Goal: Task Accomplishment & Management: Complete application form

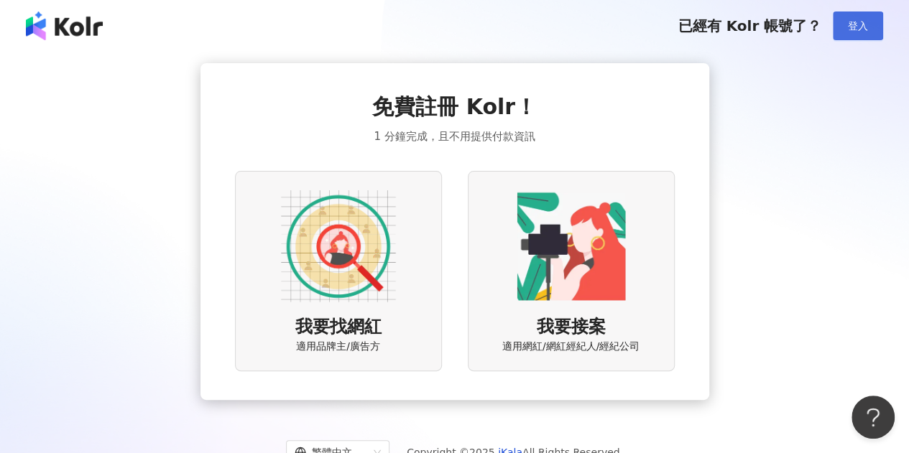
click at [870, 29] on button "登入" at bounding box center [858, 25] width 50 height 29
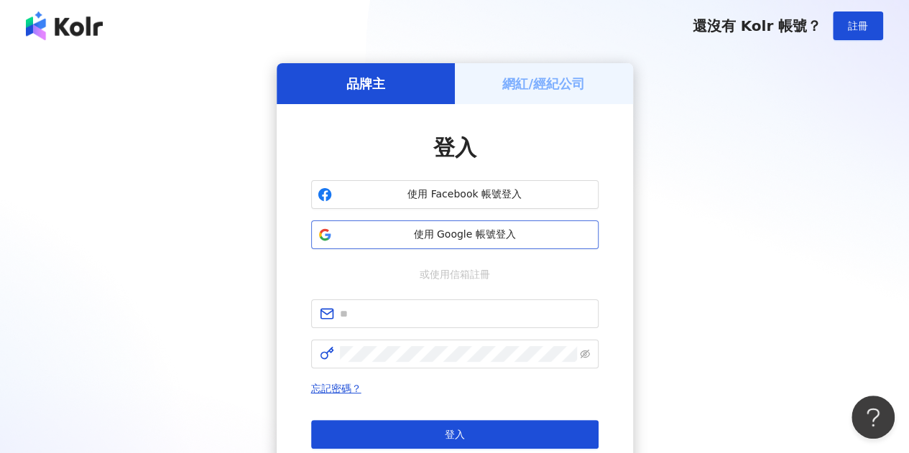
click at [470, 231] on span "使用 Google 帳號登入" at bounding box center [465, 235] width 254 height 14
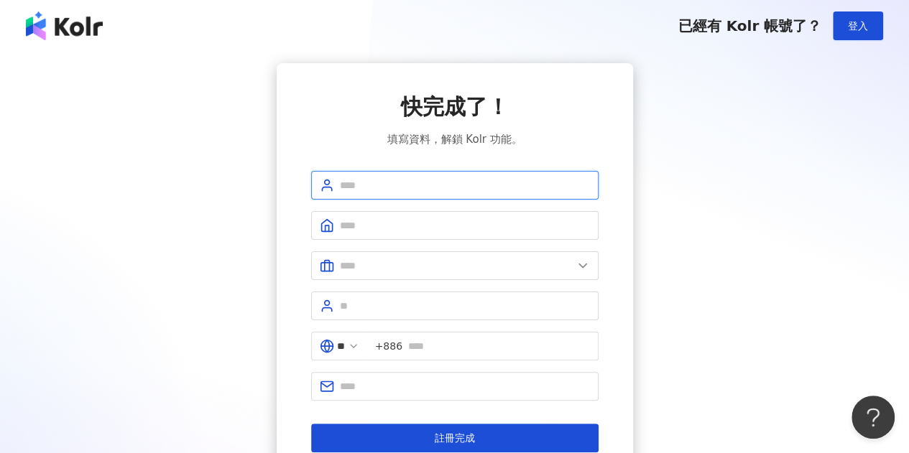
click at [414, 179] on input "text" at bounding box center [465, 186] width 250 height 16
type input "*********"
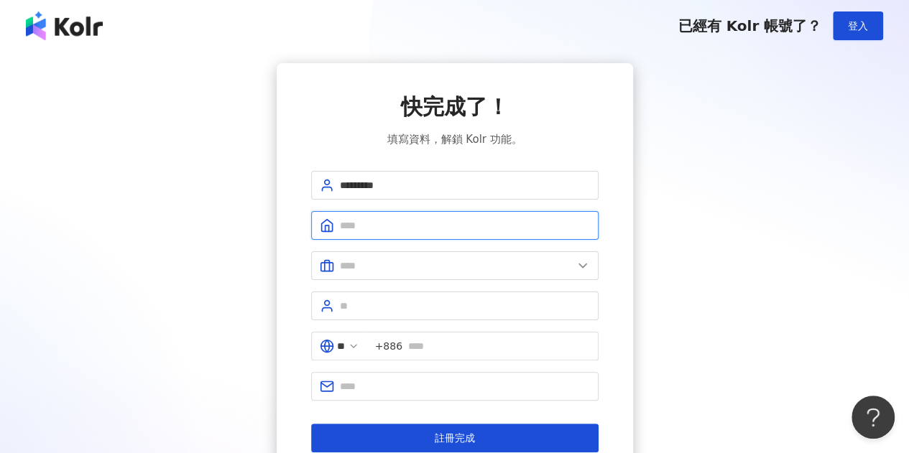
click at [524, 228] on input "text" at bounding box center [465, 226] width 250 height 16
type input "***"
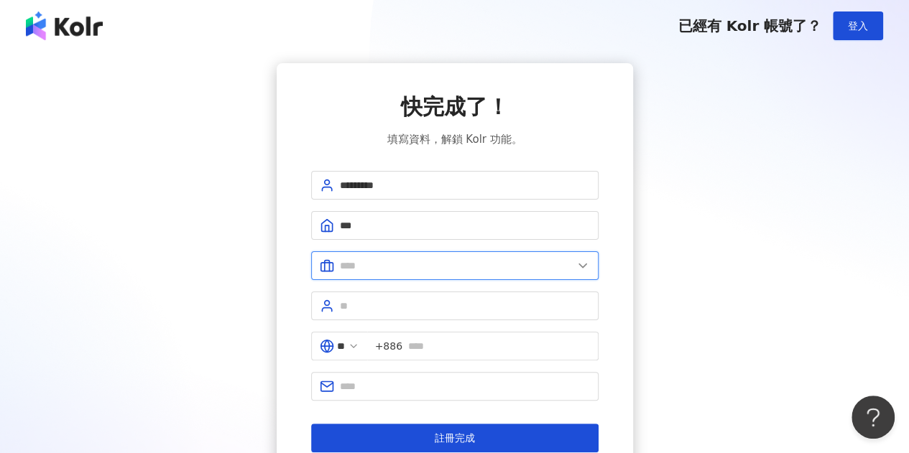
click at [484, 267] on input "text" at bounding box center [456, 266] width 233 height 16
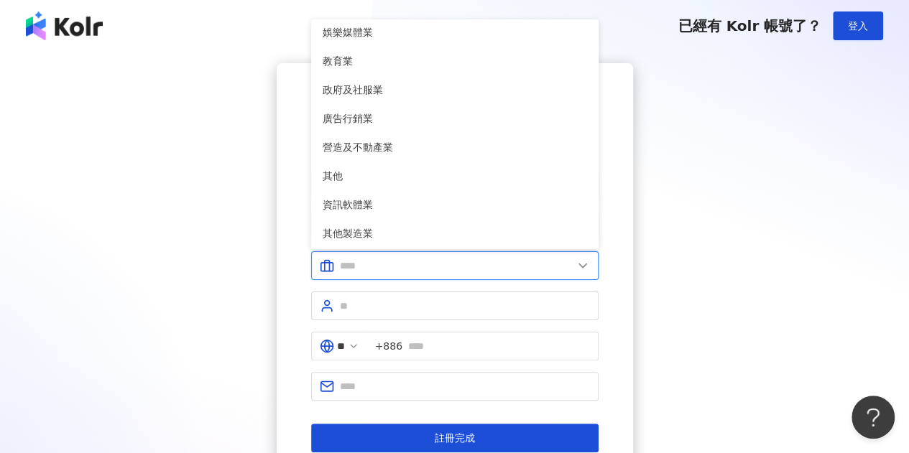
scroll to position [293, 0]
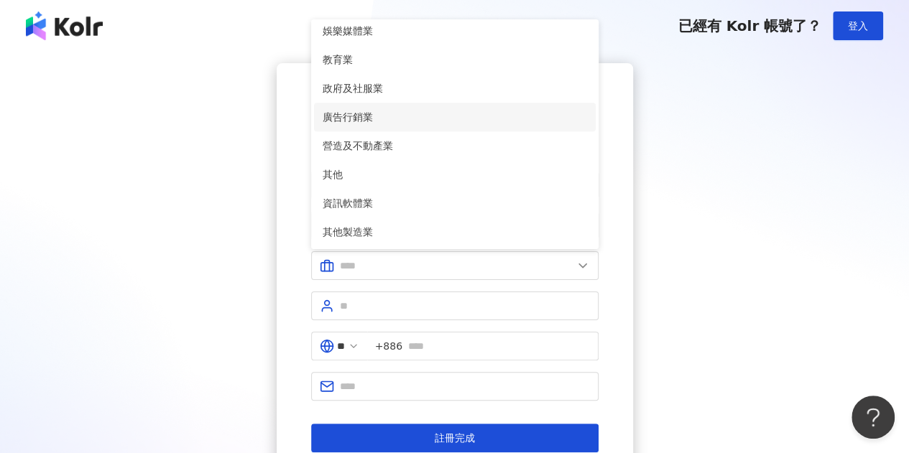
click at [434, 114] on span "廣告行銷業" at bounding box center [455, 117] width 264 height 16
type input "*****"
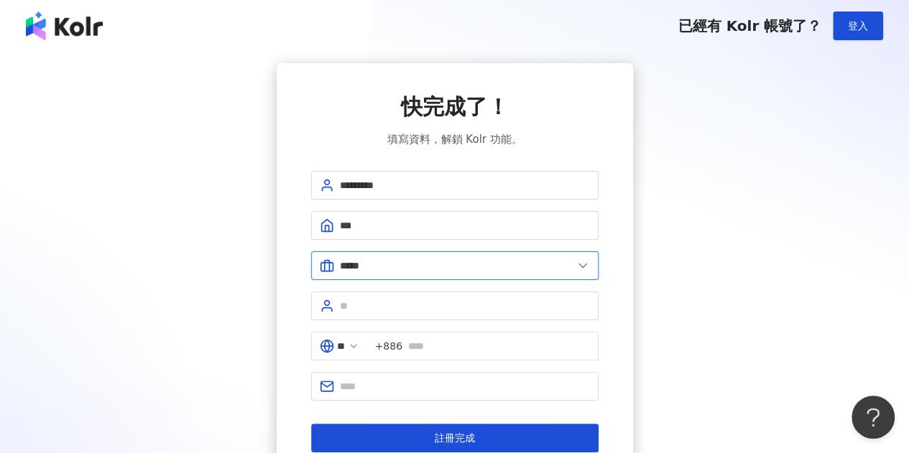
click at [428, 259] on input "*****" at bounding box center [456, 266] width 233 height 16
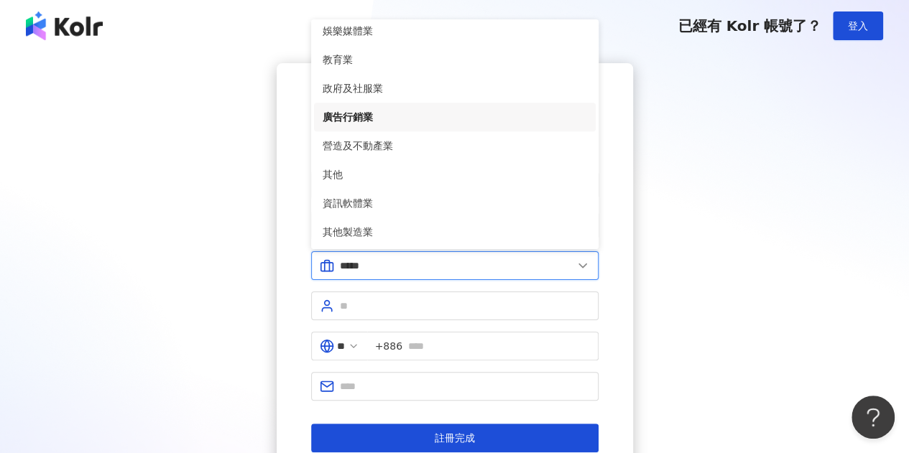
click at [428, 259] on input "*****" at bounding box center [456, 266] width 233 height 16
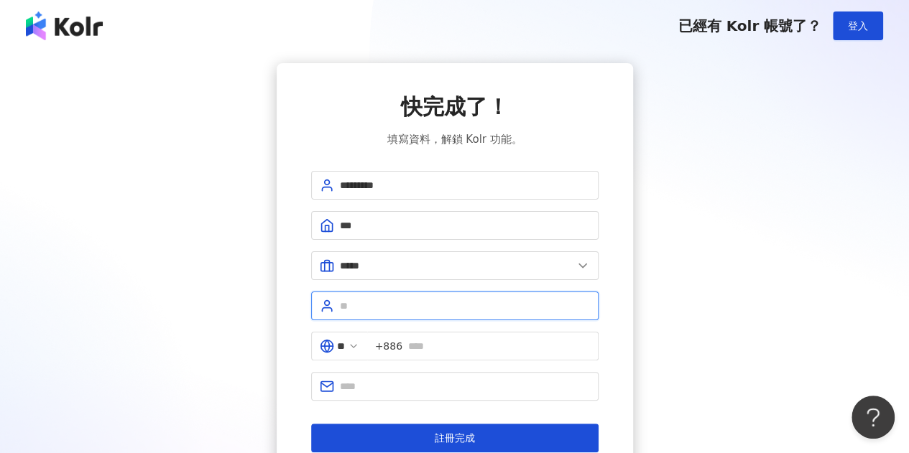
click at [456, 303] on input "text" at bounding box center [465, 306] width 250 height 16
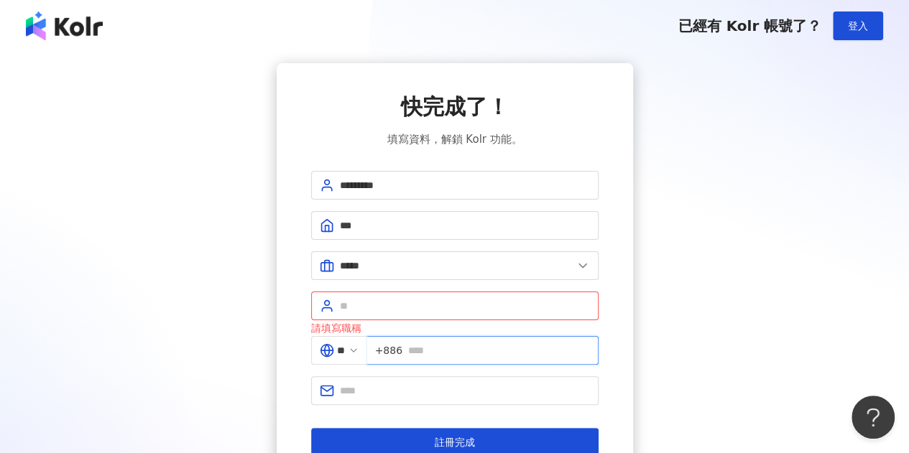
click at [460, 351] on input "text" at bounding box center [499, 351] width 182 height 16
type input "**********"
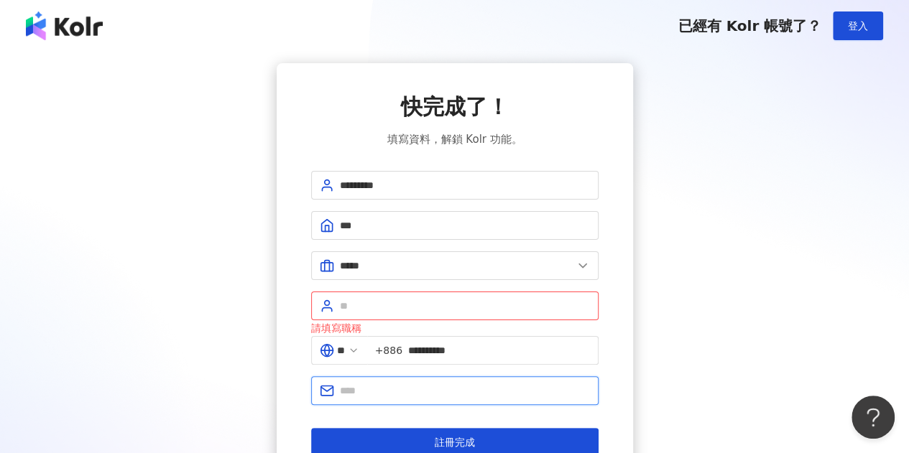
click at [437, 383] on input "text" at bounding box center [465, 391] width 250 height 16
type input "**********"
click at [413, 300] on input "text" at bounding box center [465, 306] width 250 height 16
type input "*"
type input "****"
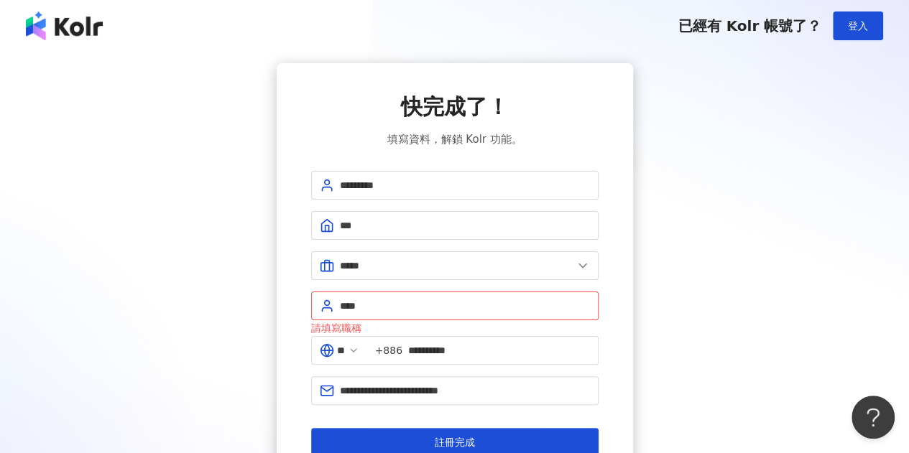
click at [660, 310] on div "**********" at bounding box center [454, 274] width 875 height 423
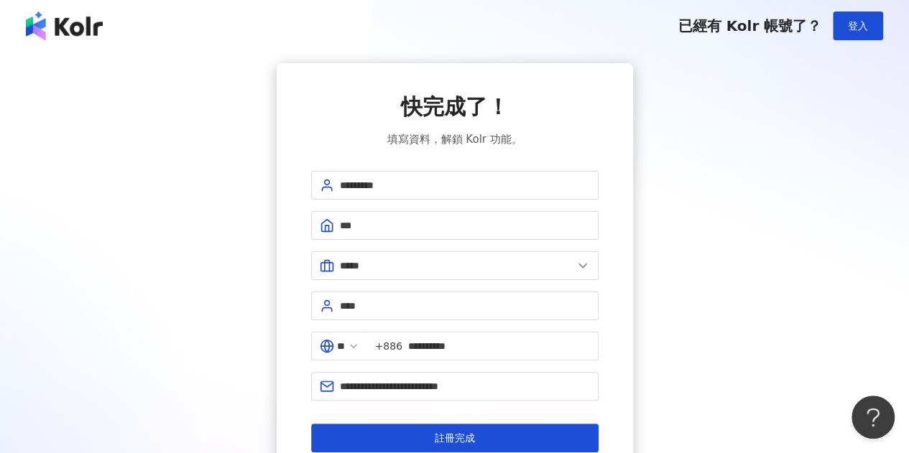
scroll to position [132, 0]
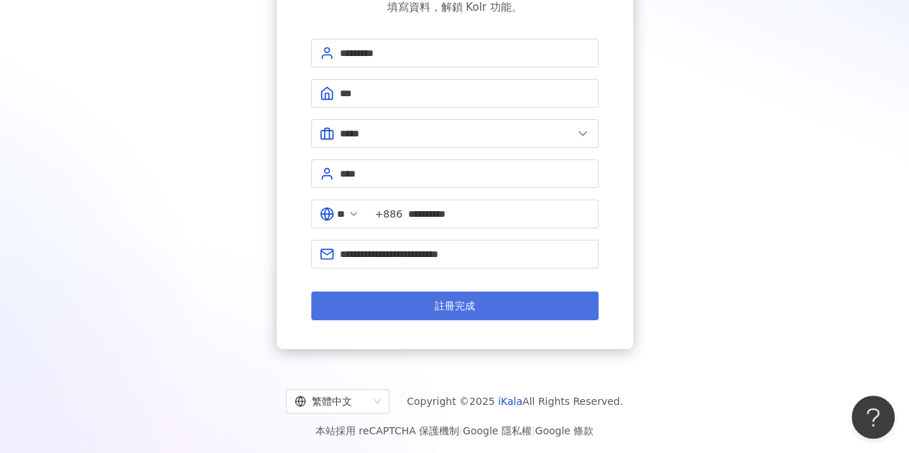
click at [476, 300] on button "註冊完成" at bounding box center [454, 306] width 287 height 29
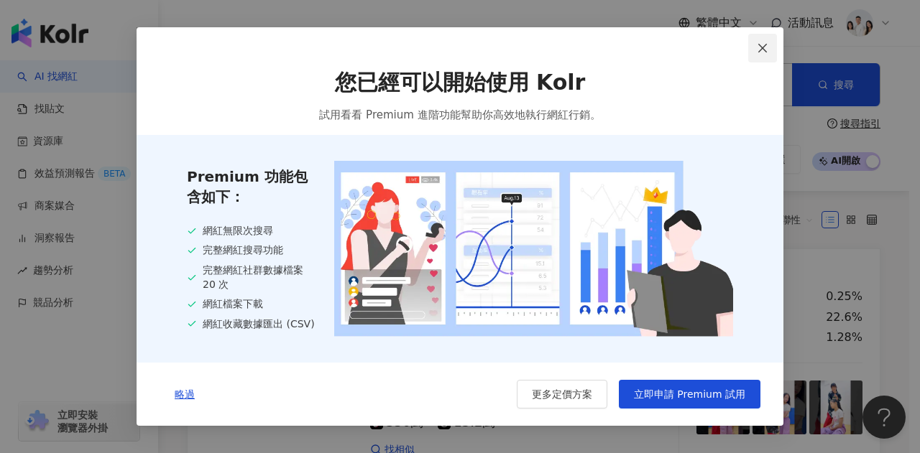
click at [760, 45] on icon "close" at bounding box center [762, 48] width 9 height 9
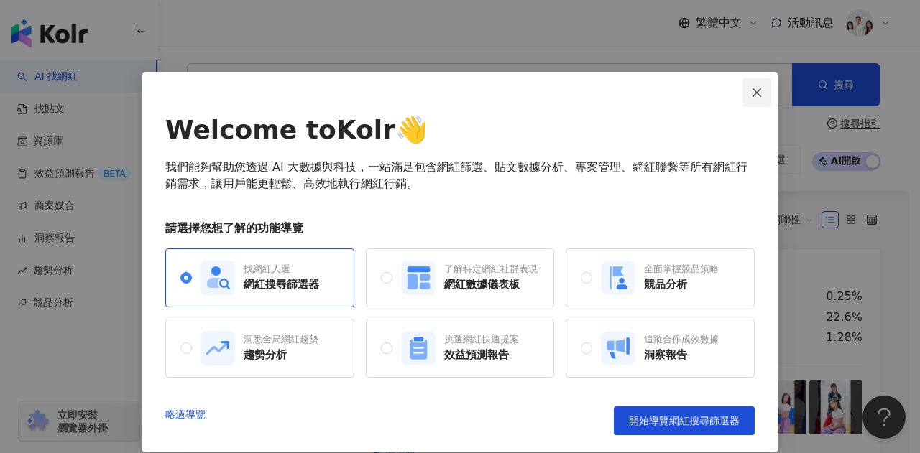
click at [752, 93] on icon "close" at bounding box center [756, 92] width 11 height 11
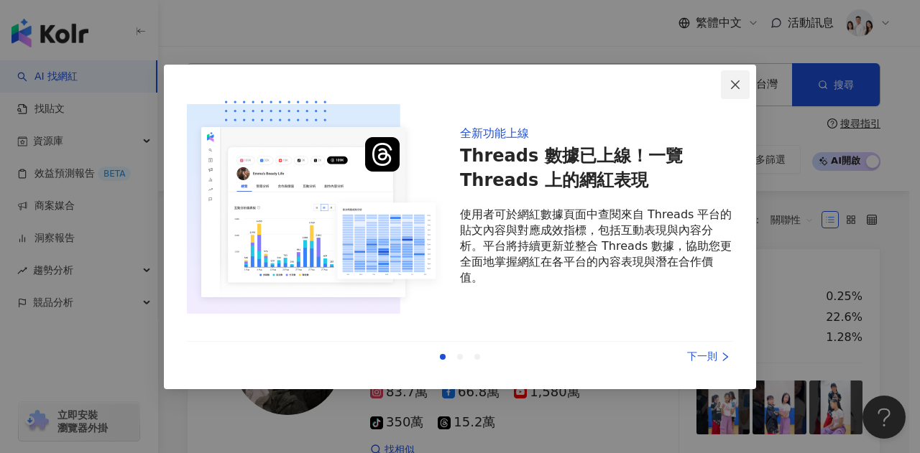
click at [736, 90] on icon "close" at bounding box center [734, 84] width 11 height 11
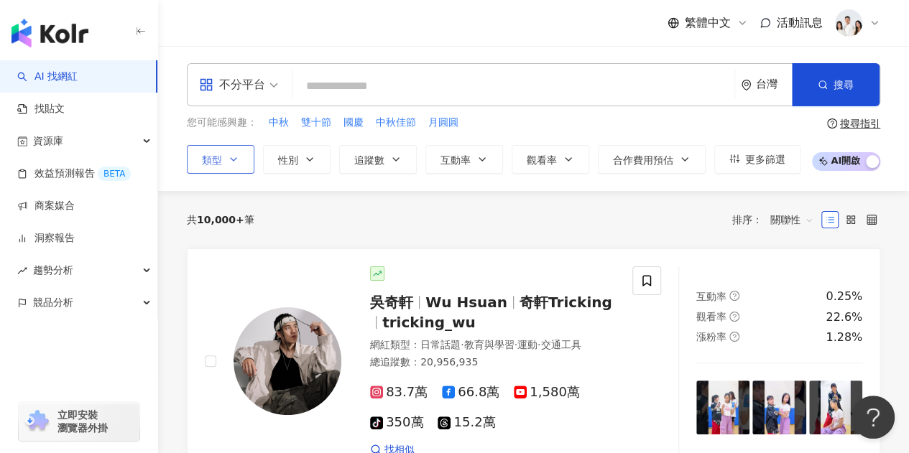
click at [233, 162] on icon "button" at bounding box center [233, 159] width 11 height 11
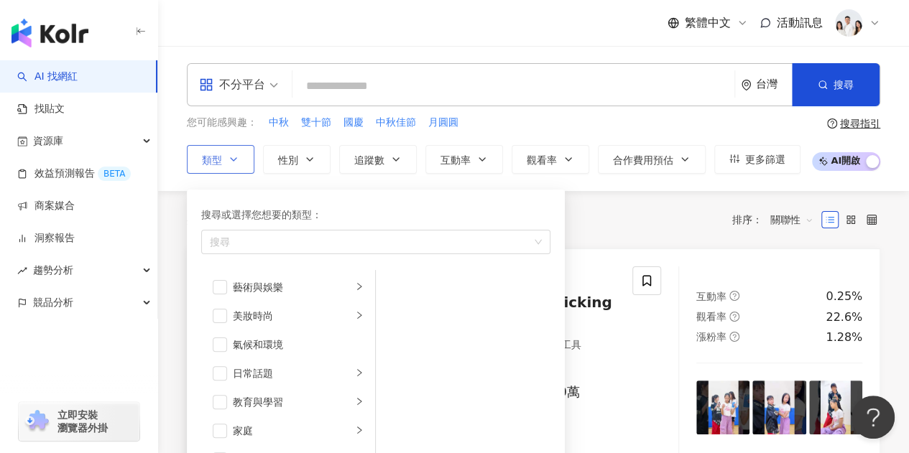
click at [233, 162] on icon "button" at bounding box center [233, 159] width 11 height 11
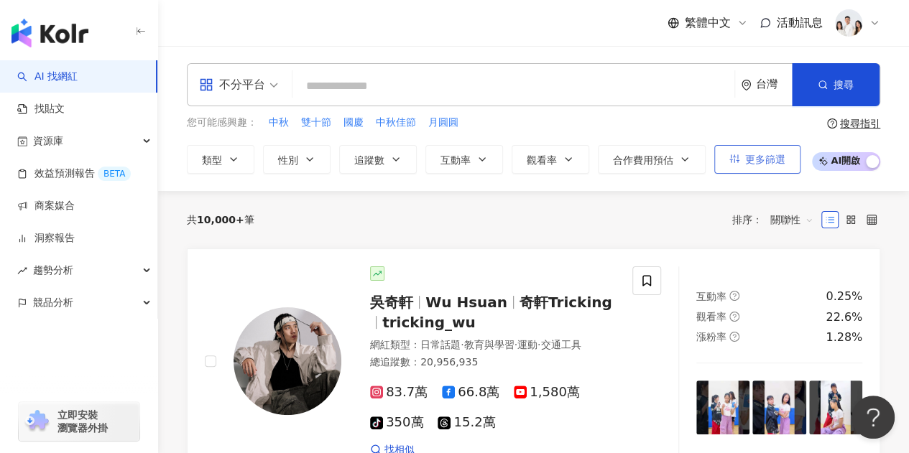
click at [752, 160] on span "更多篩選" at bounding box center [765, 159] width 40 height 11
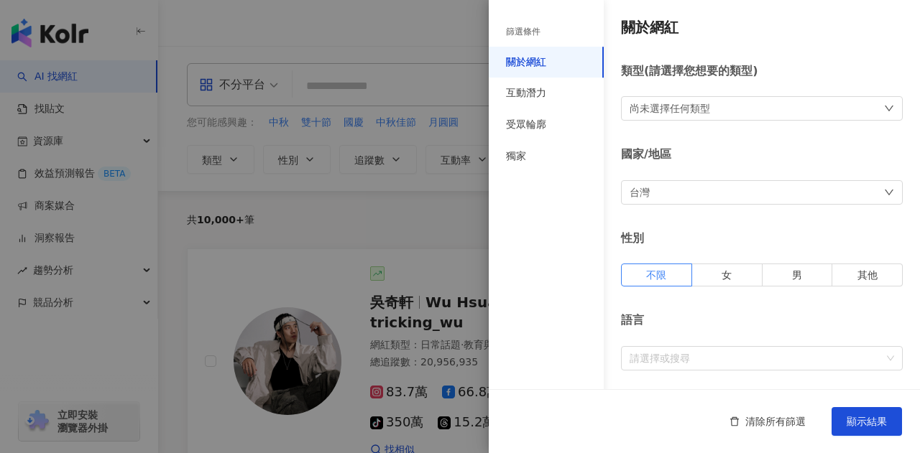
click at [709, 189] on div "台灣" at bounding box center [762, 192] width 282 height 24
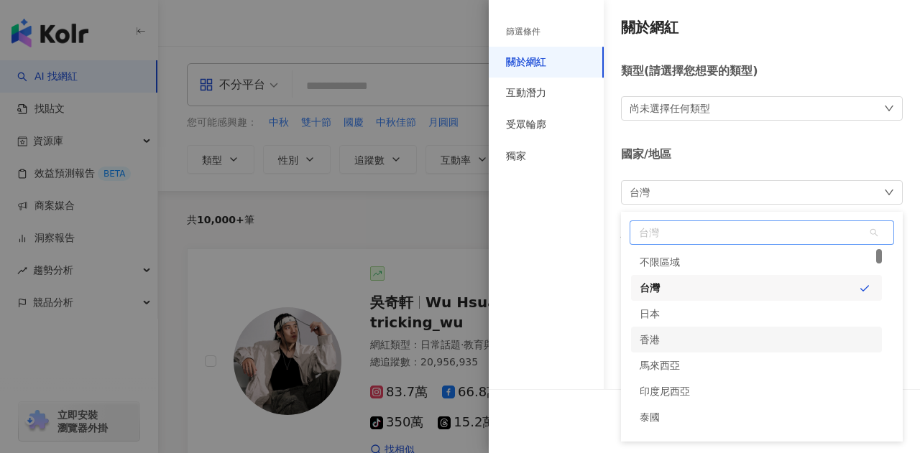
click at [704, 346] on div "香港" at bounding box center [756, 340] width 251 height 26
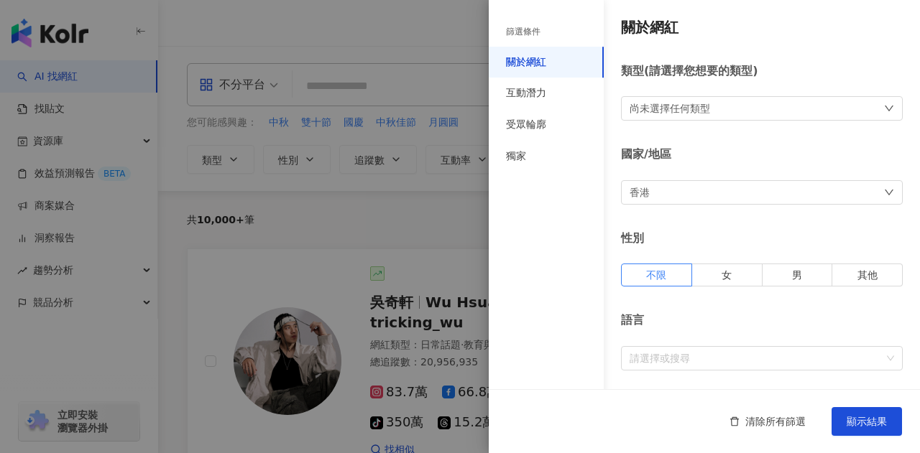
click at [750, 109] on div "尚未選擇任何類型" at bounding box center [762, 108] width 282 height 24
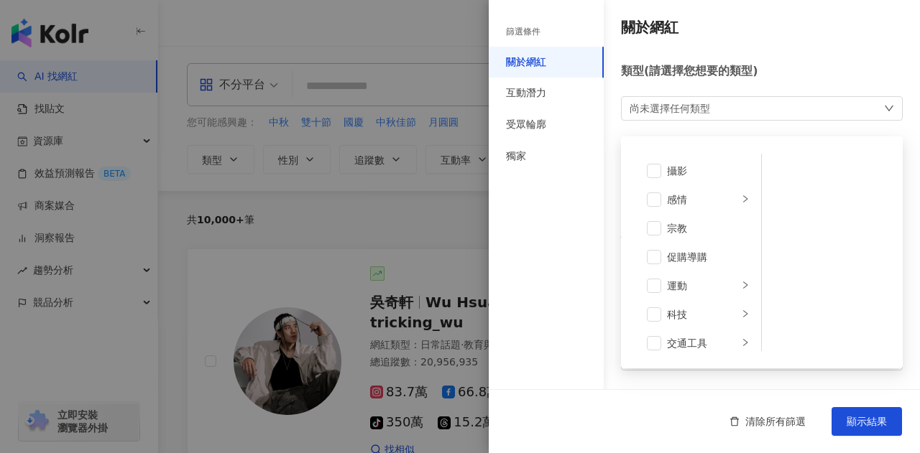
scroll to position [497, 0]
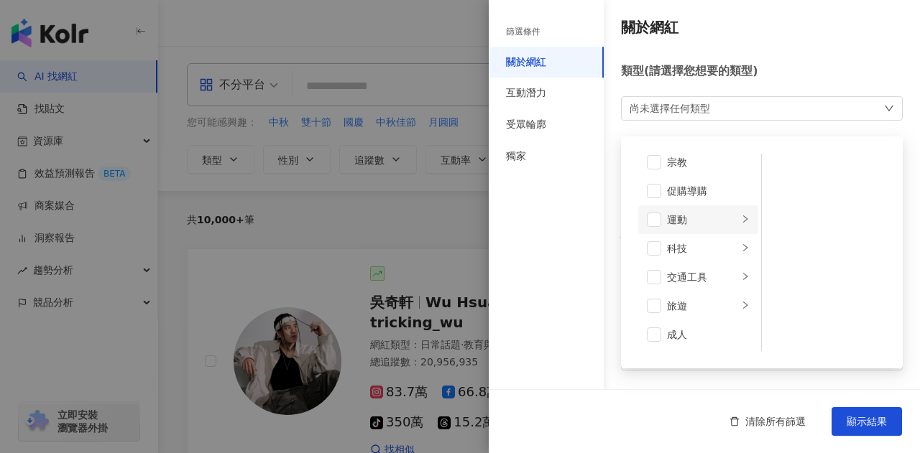
click at [711, 218] on div "運動" at bounding box center [702, 220] width 71 height 16
click at [653, 222] on span at bounding box center [654, 220] width 14 height 14
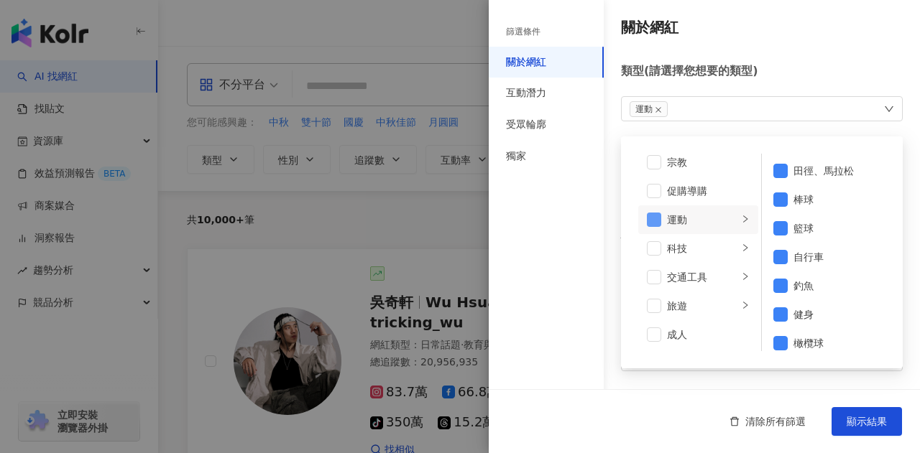
click at [653, 222] on span at bounding box center [654, 220] width 14 height 14
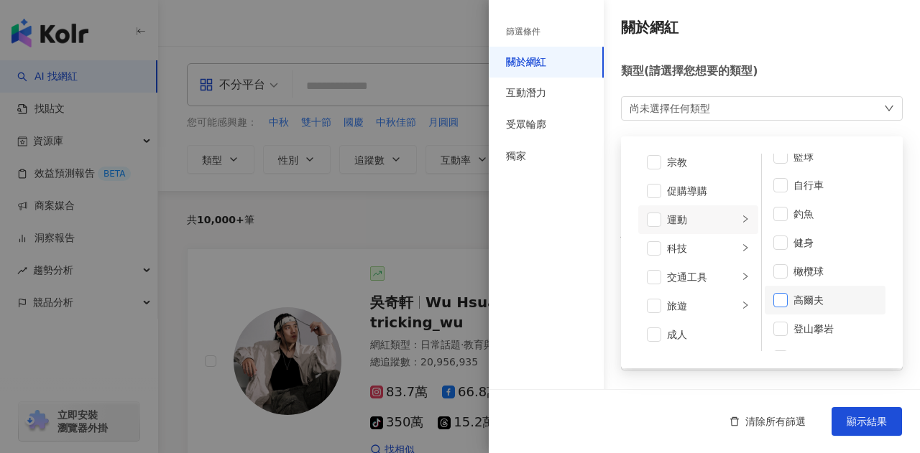
scroll to position [144, 0]
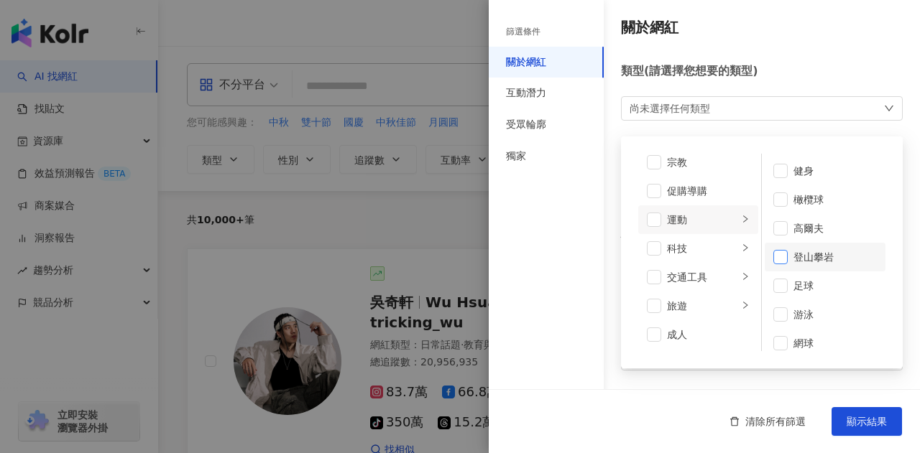
click at [775, 259] on span at bounding box center [780, 257] width 14 height 14
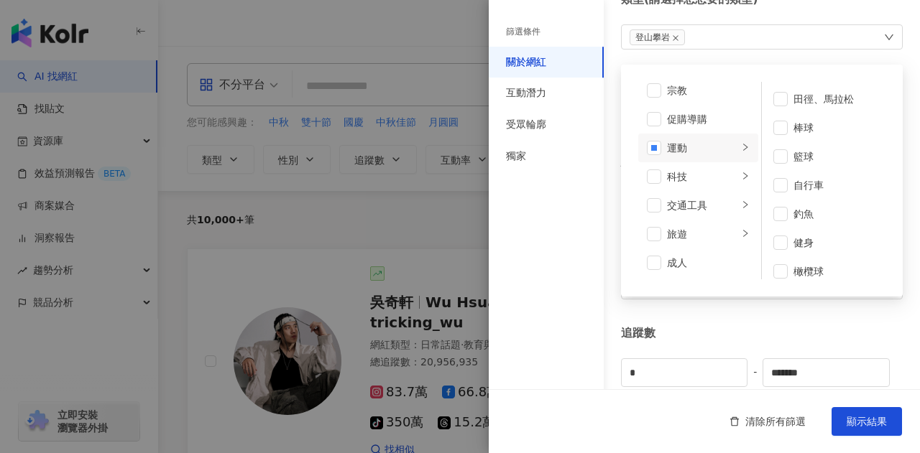
scroll to position [0, 0]
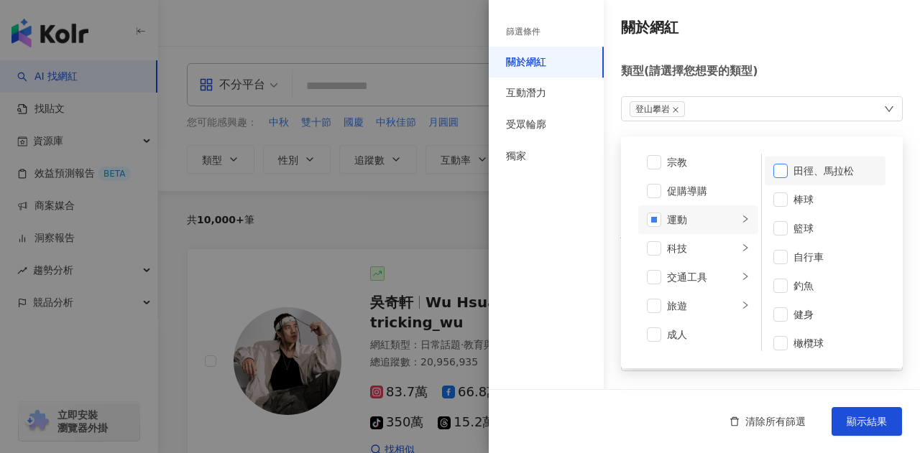
click at [773, 167] on span at bounding box center [780, 171] width 14 height 14
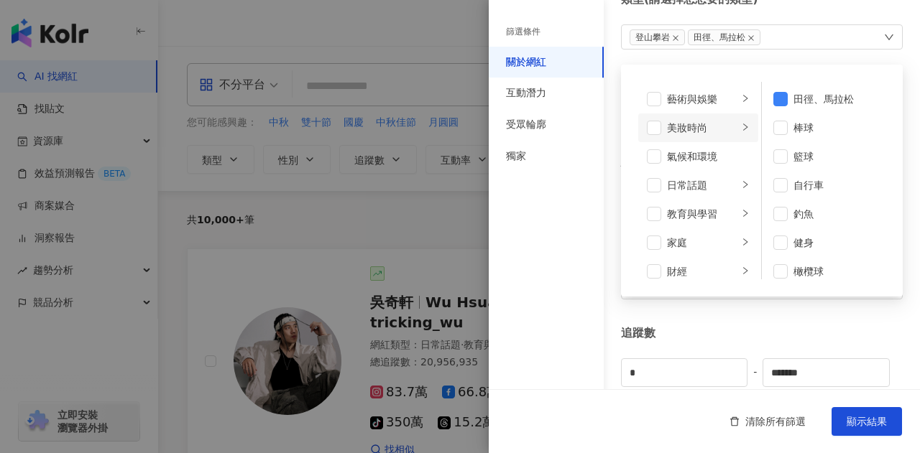
click at [706, 124] on div "美妝時尚" at bounding box center [702, 128] width 71 height 16
click at [691, 103] on div "藝術與娛樂" at bounding box center [702, 99] width 71 height 16
click at [695, 156] on div "氣候和環境" at bounding box center [708, 157] width 83 height 16
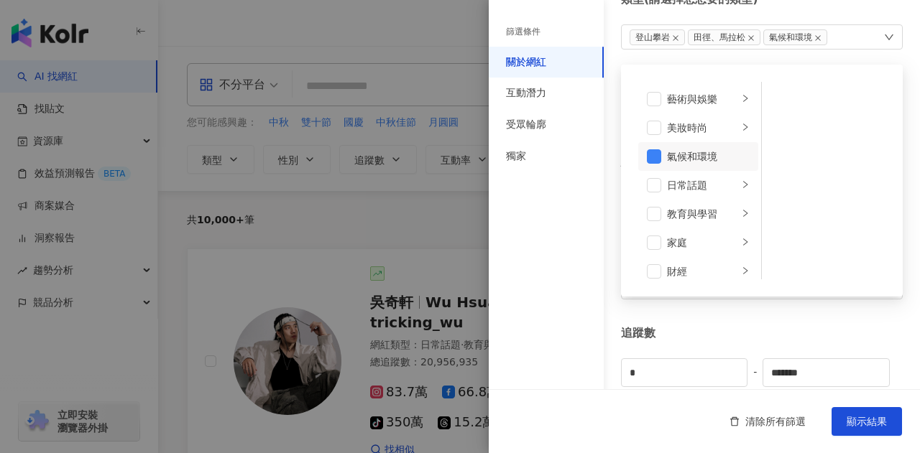
click at [677, 157] on div "氣候和環境" at bounding box center [708, 157] width 83 height 16
click at [696, 188] on div "日常話題" at bounding box center [702, 186] width 71 height 16
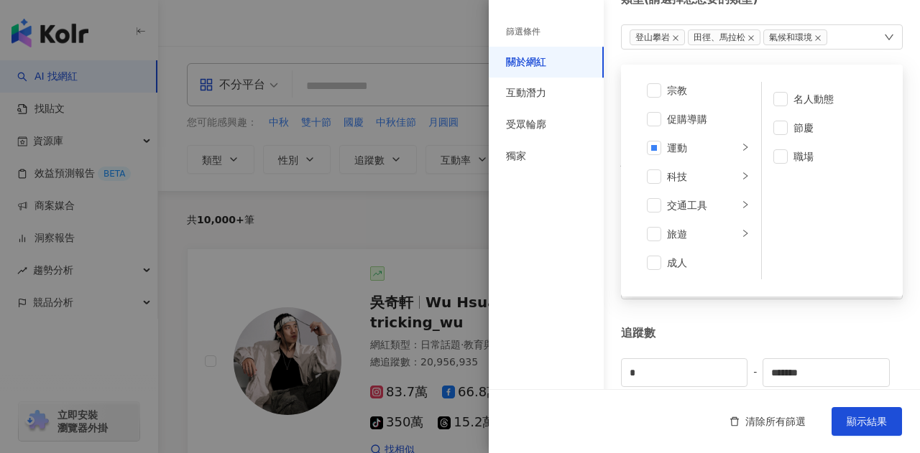
scroll to position [144, 0]
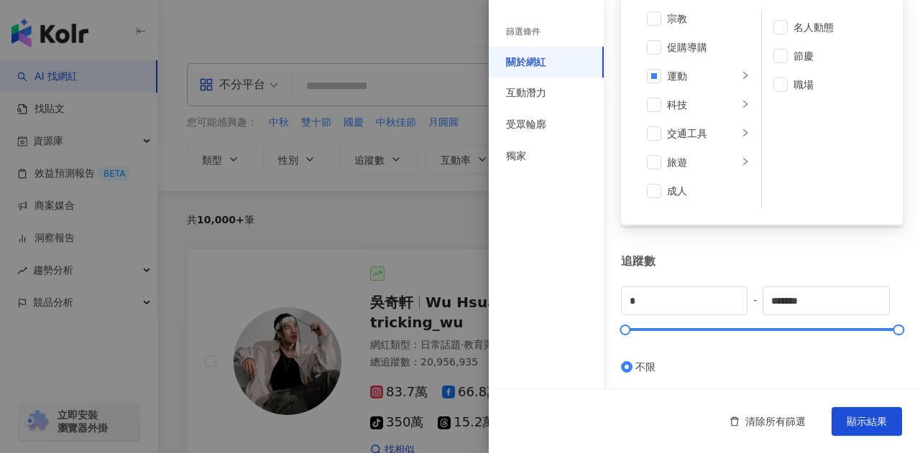
click at [842, 248] on div "關於網紅 類型 ( 請選擇您想要的類型 ) 登山攀岩 田徑、[PERSON_NAME] 氣候和環境 藝術與娛樂 美妝時尚 氣候和環境 日常話題 教育與學習 家…" at bounding box center [704, 367] width 431 height 1023
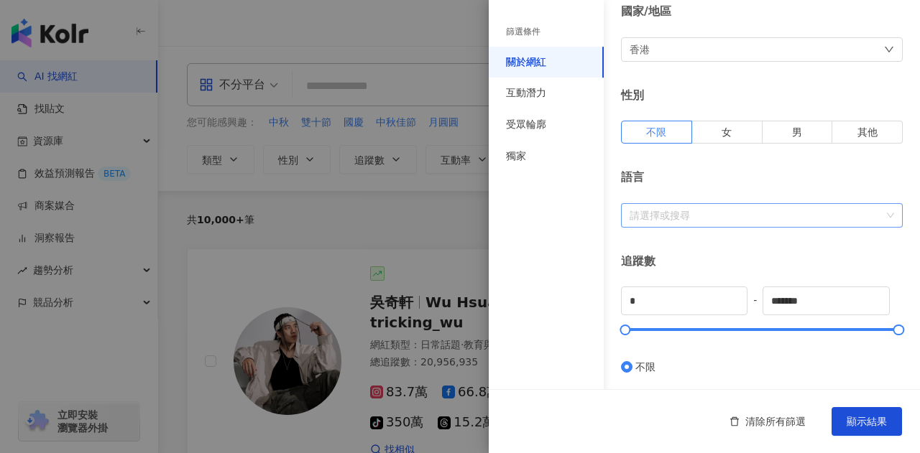
click at [733, 210] on div at bounding box center [754, 215] width 261 height 11
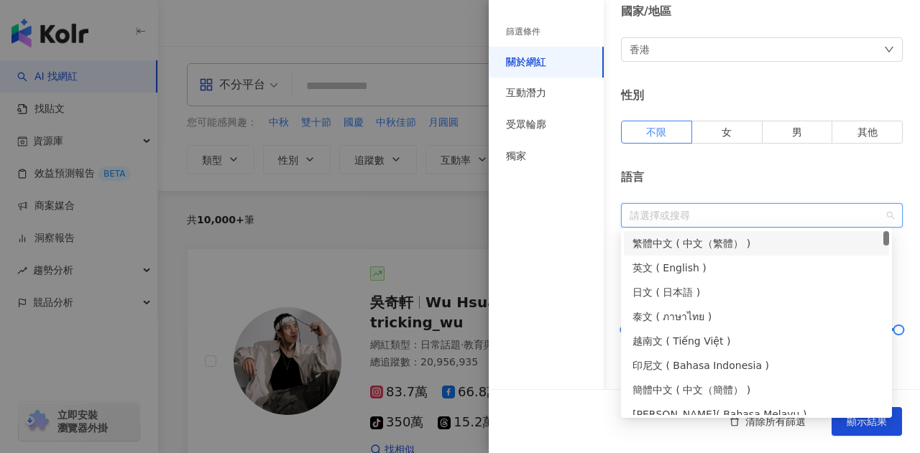
click at [733, 210] on div at bounding box center [754, 215] width 261 height 11
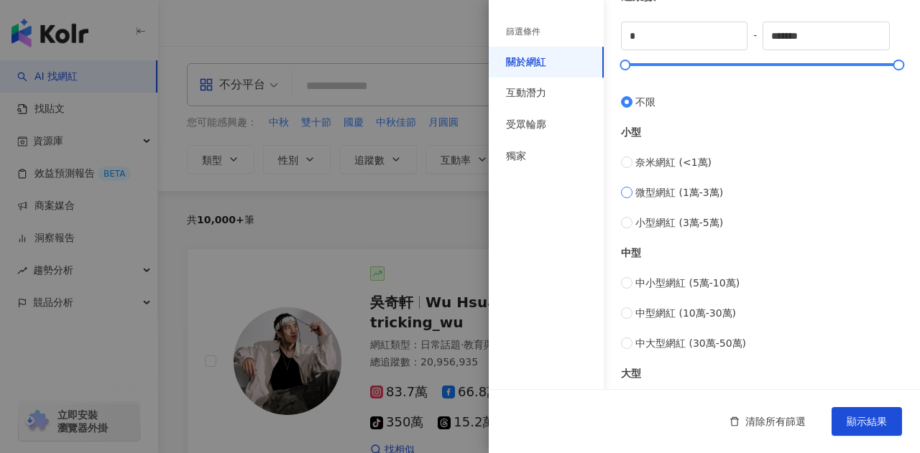
scroll to position [431, 0]
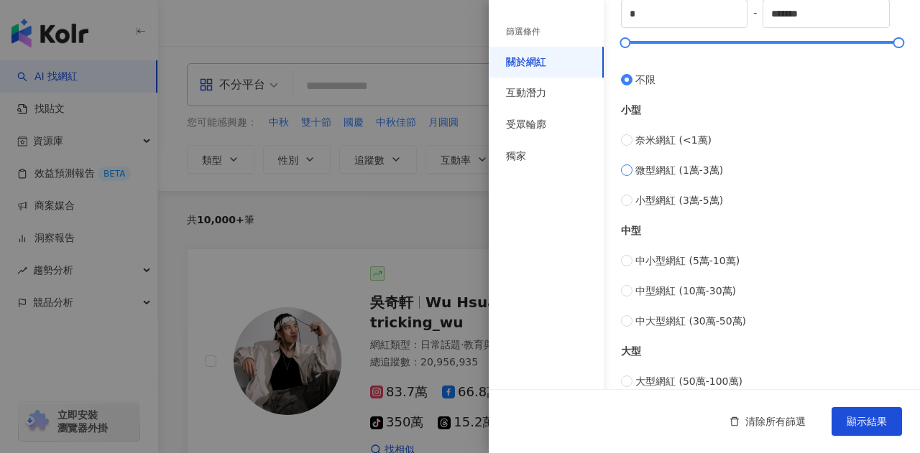
click at [676, 169] on span "微型網紅 (1萬-3萬)" at bounding box center [679, 170] width 88 height 16
type input "*****"
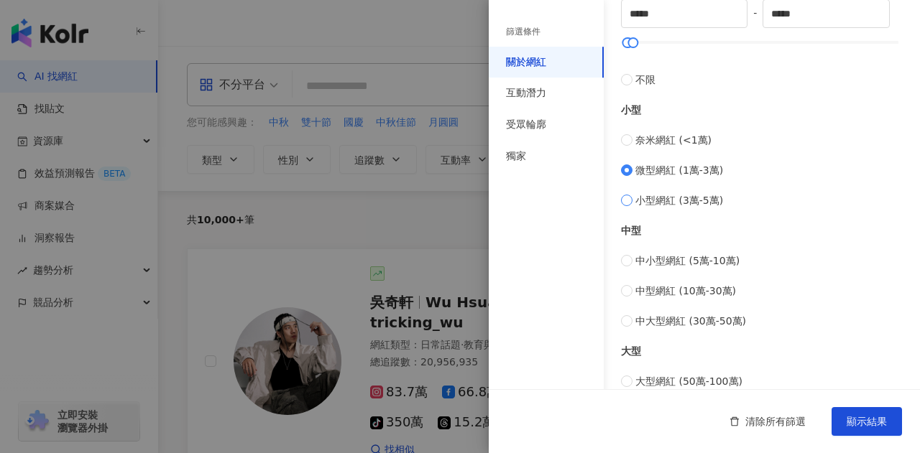
click at [676, 201] on span "小型網紅 (3萬-5萬)" at bounding box center [679, 201] width 88 height 16
type input "*****"
click at [636, 171] on span "微型網紅 (1萬-3萬)" at bounding box center [679, 170] width 88 height 16
type input "*****"
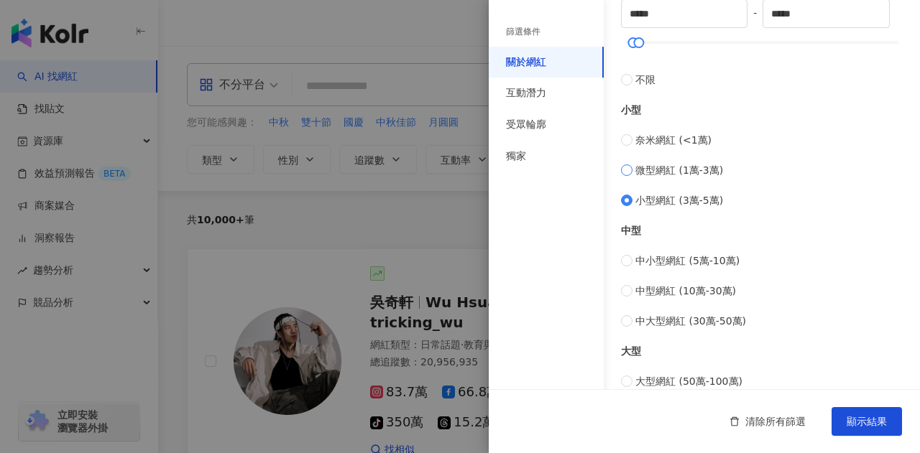
type input "*****"
click at [641, 172] on span "微型網紅 (1萬-3萬)" at bounding box center [679, 170] width 88 height 16
click at [666, 258] on span "中小型網紅 (5萬-10萬)" at bounding box center [687, 261] width 104 height 16
type input "*****"
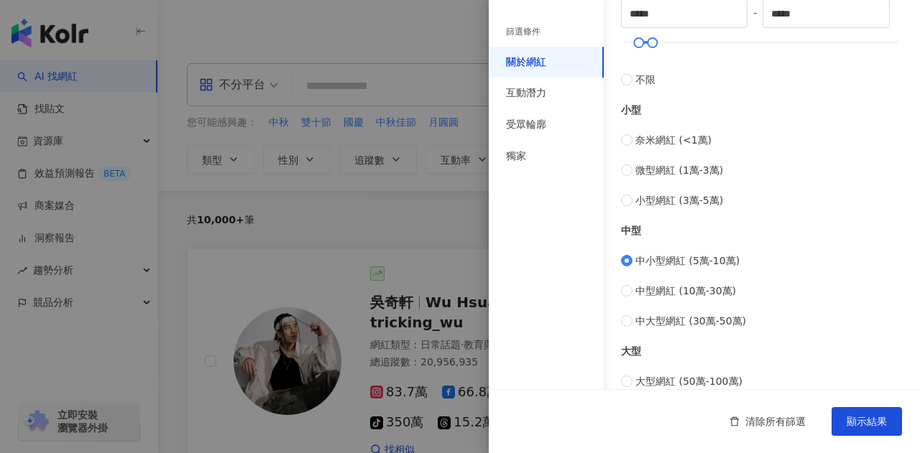
click at [667, 261] on span "中小型網紅 (5萬-10萬)" at bounding box center [687, 261] width 104 height 16
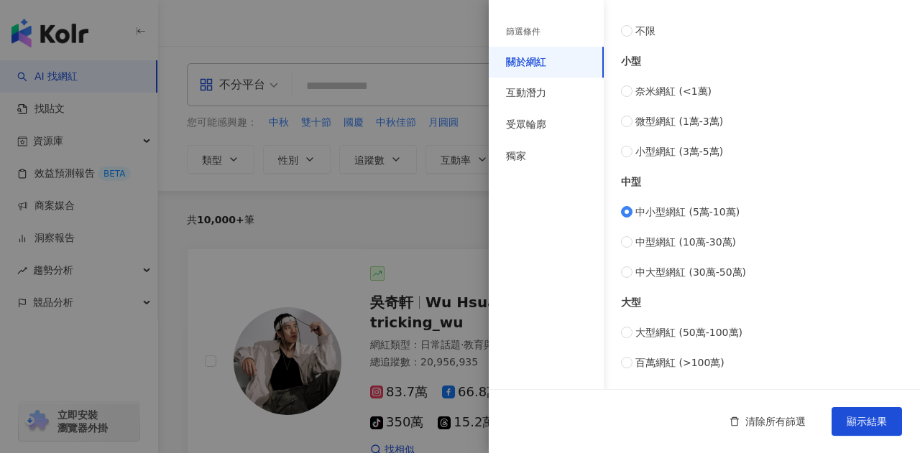
scroll to position [503, 0]
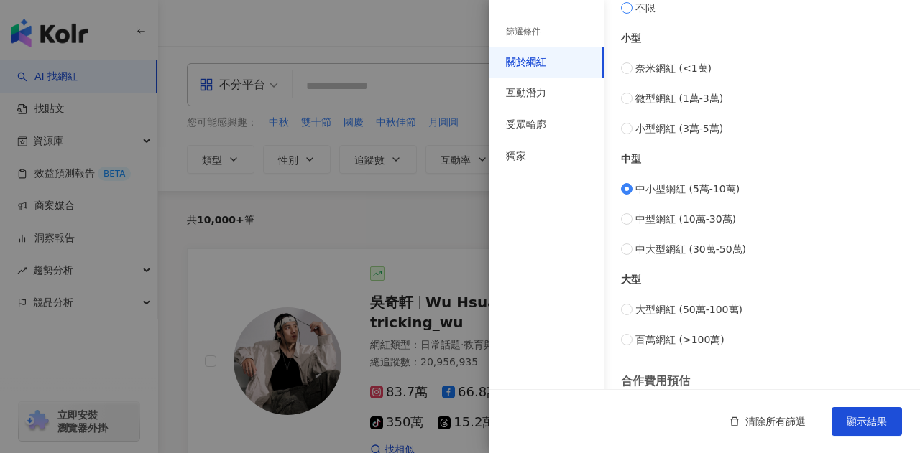
type input "*"
type input "*******"
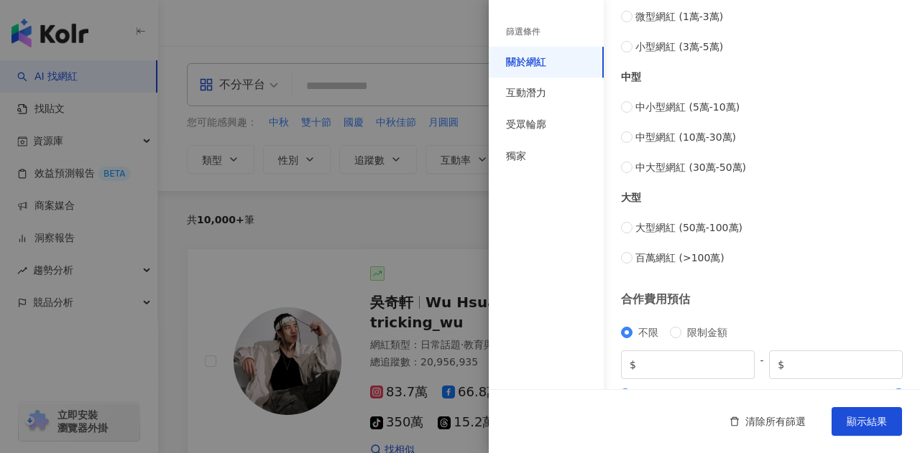
scroll to position [629, 0]
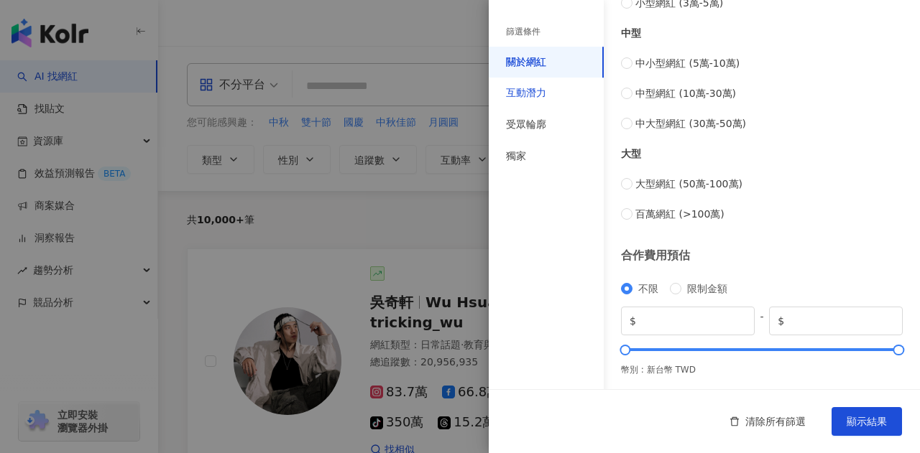
click at [542, 88] on div "互動潛力" at bounding box center [526, 93] width 40 height 14
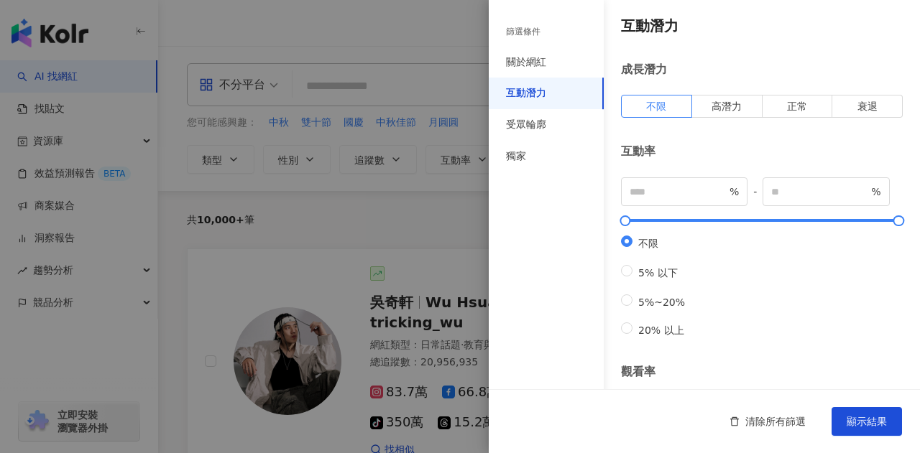
scroll to position [0, 0]
click at [544, 125] on div "受眾輪廓" at bounding box center [526, 125] width 40 height 14
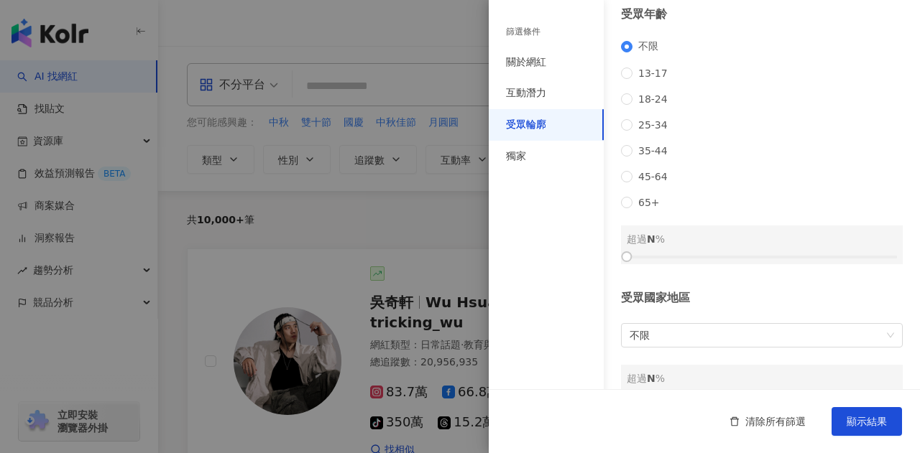
scroll to position [244, 0]
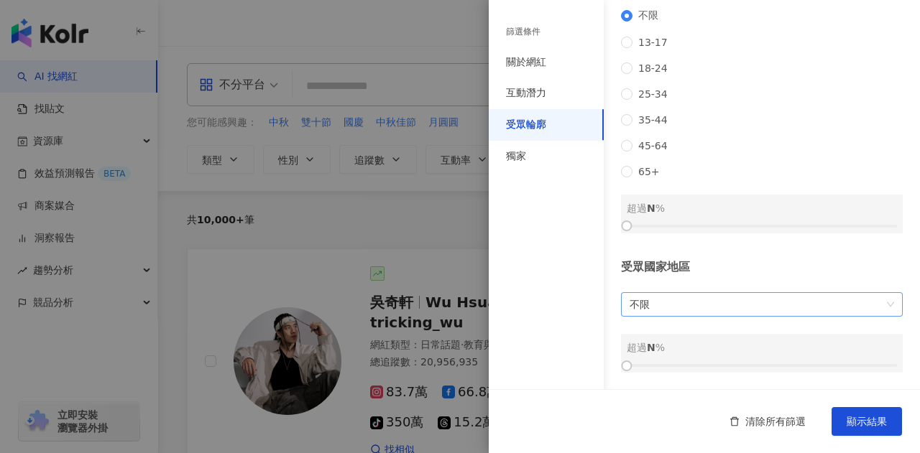
click at [701, 307] on span "不限" at bounding box center [762, 304] width 264 height 23
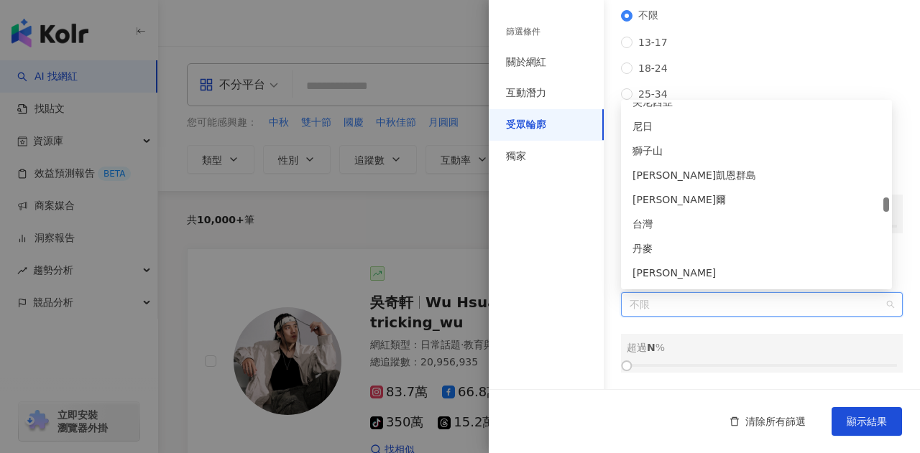
scroll to position [3090, 0]
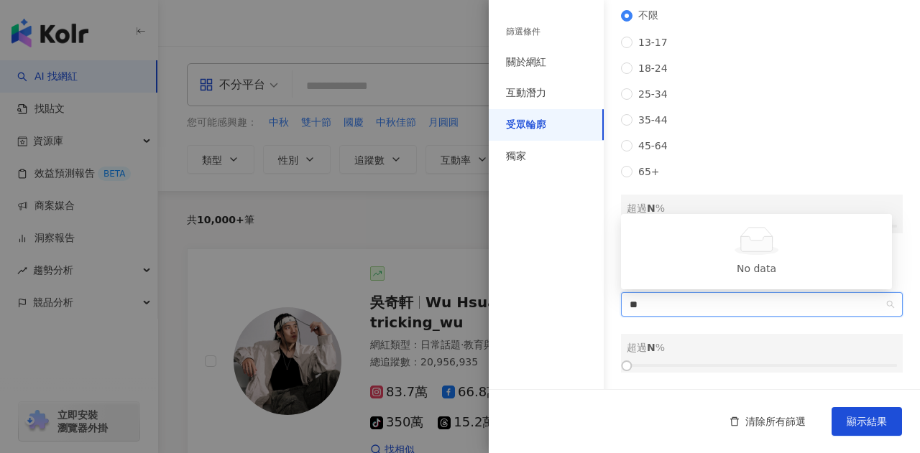
type input "*"
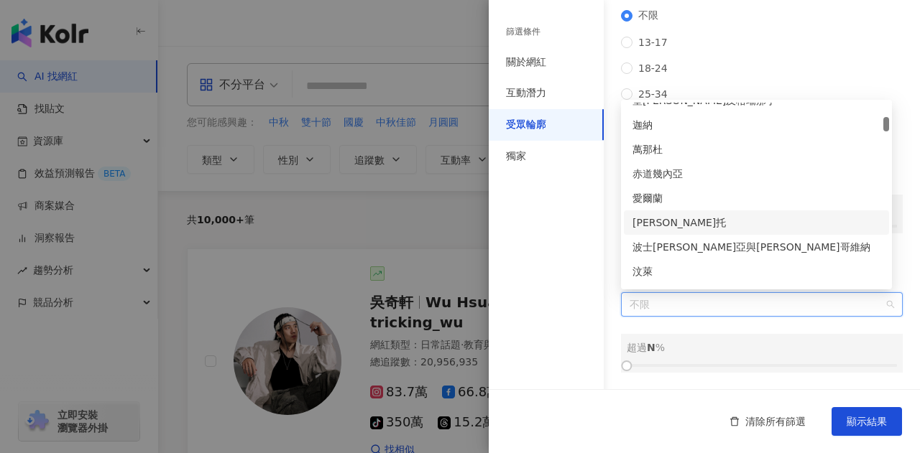
scroll to position [1006, 0]
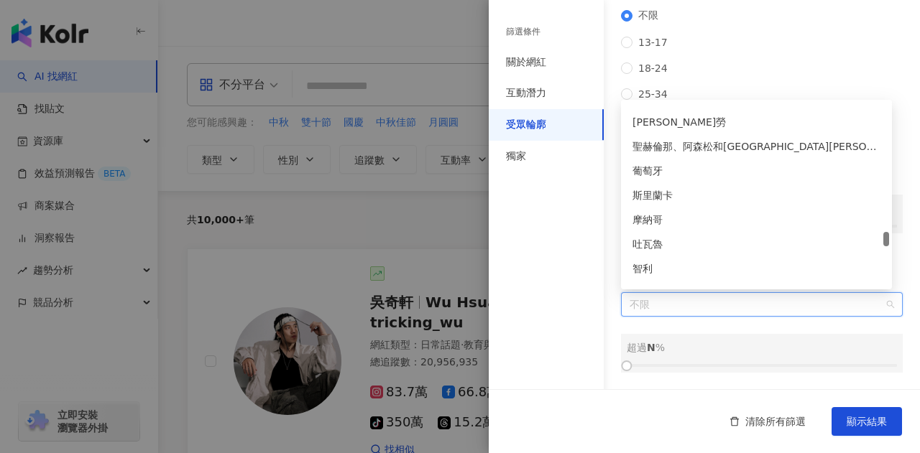
drag, startPoint x: 888, startPoint y: 134, endPoint x: 890, endPoint y: 233, distance: 98.5
click at [890, 233] on div "AR OM RS [GEOGRAPHIC_DATA]那、[GEOGRAPHIC_DATA]和[GEOGRAPHIC_DATA][PERSON_NAME]-達[…" at bounding box center [756, 195] width 271 height 190
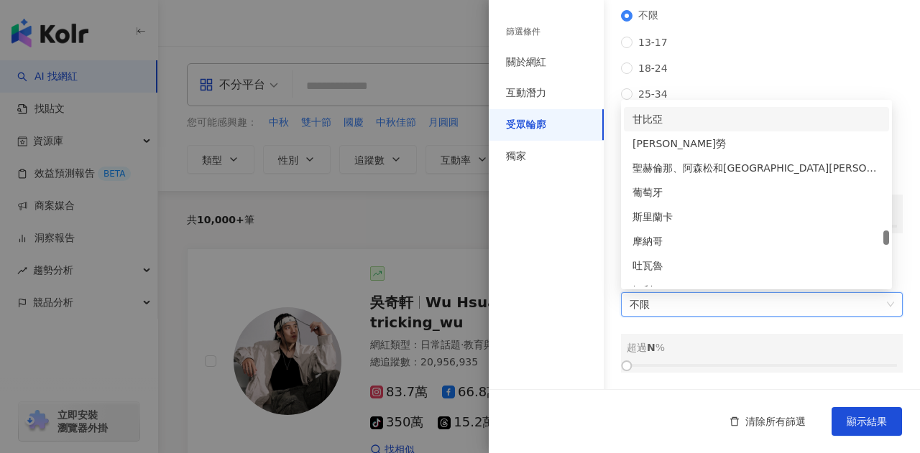
click at [876, 67] on div "不限 [PHONE_NUMBER] [PHONE_NUMBER] 45-64 65+" at bounding box center [762, 93] width 282 height 168
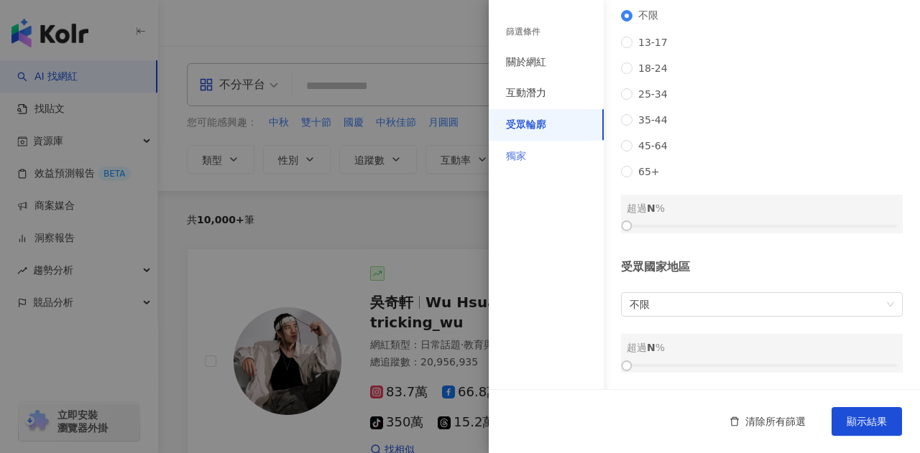
click at [548, 152] on div "獨家" at bounding box center [546, 157] width 115 height 32
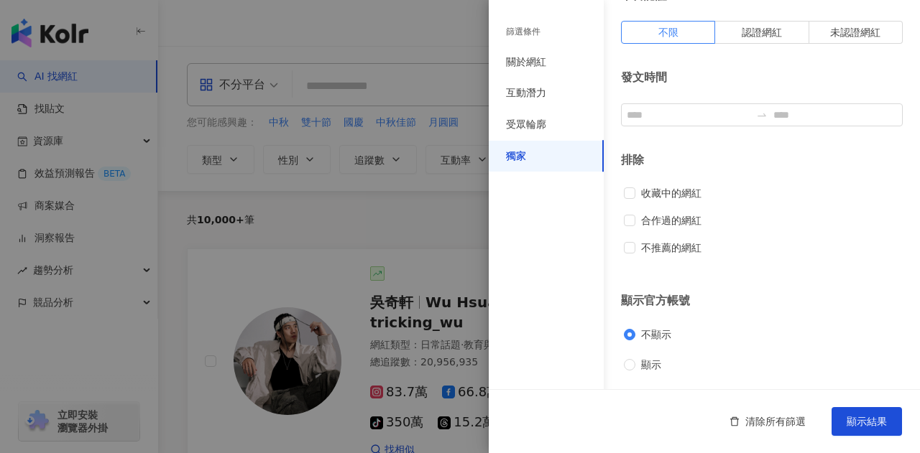
scroll to position [74, 0]
click at [533, 58] on div "關於網紅" at bounding box center [526, 62] width 40 height 14
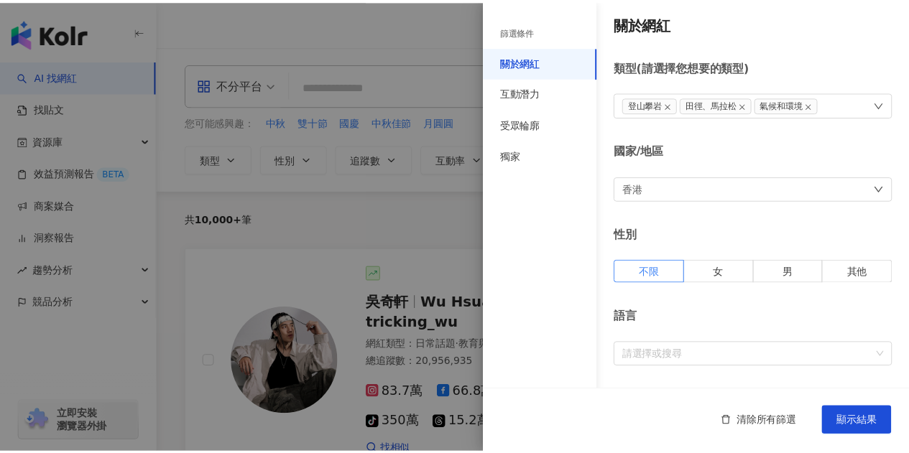
scroll to position [0, 0]
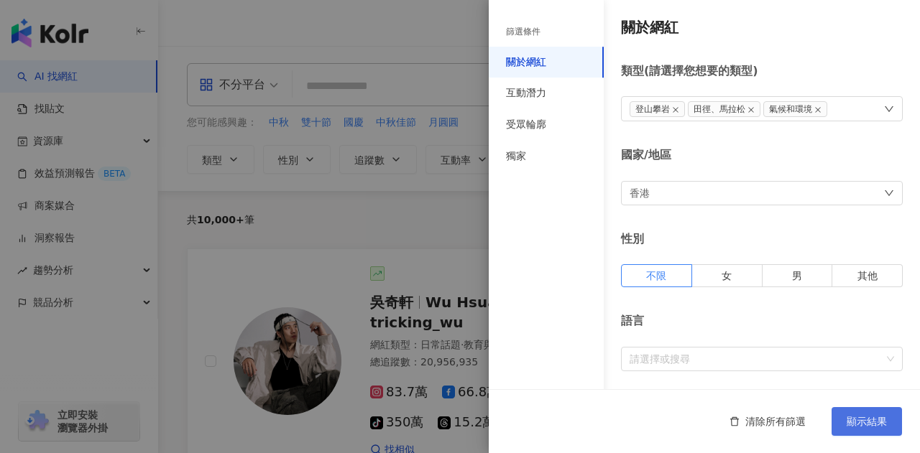
click at [862, 422] on span "顯示結果" at bounding box center [867, 421] width 40 height 11
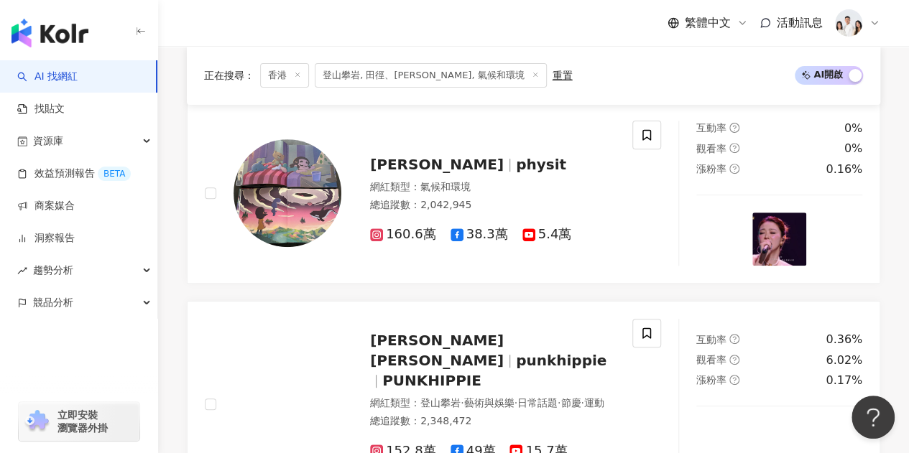
scroll to position [216, 0]
